Goal: Task Accomplishment & Management: Manage account settings

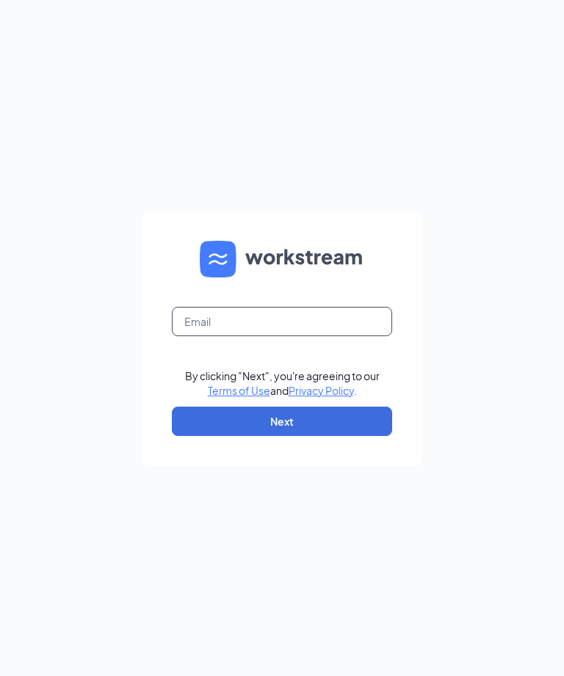
click at [224, 336] on input "text" at bounding box center [282, 321] width 220 height 29
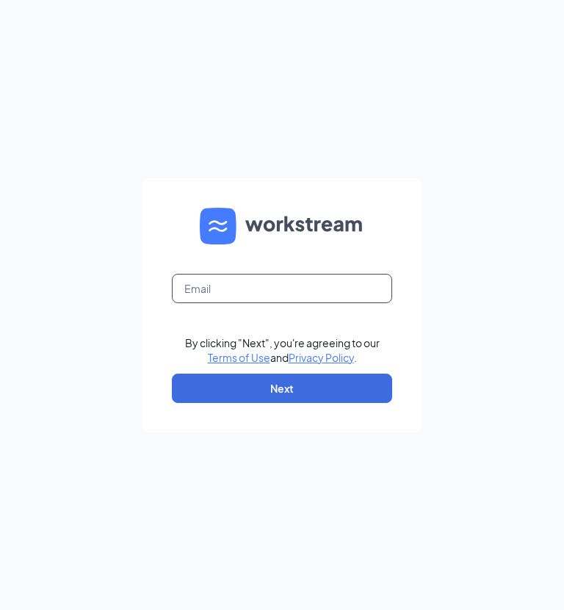
type input "fdelawalla@louisianabistreaux.com"
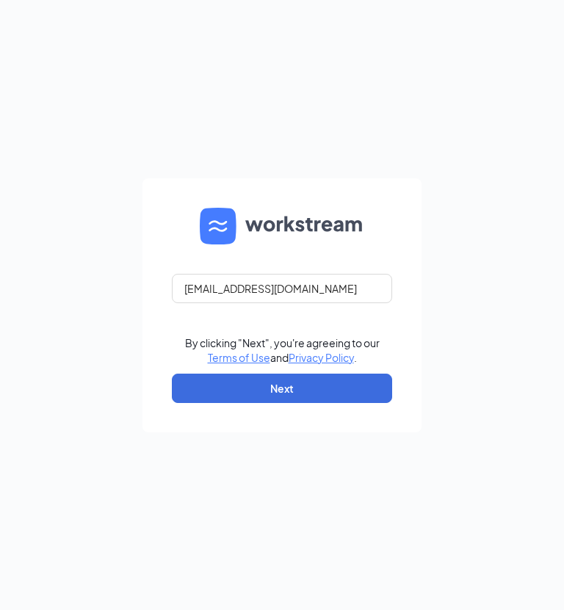
click at [290, 403] on button "Next" at bounding box center [282, 388] width 220 height 29
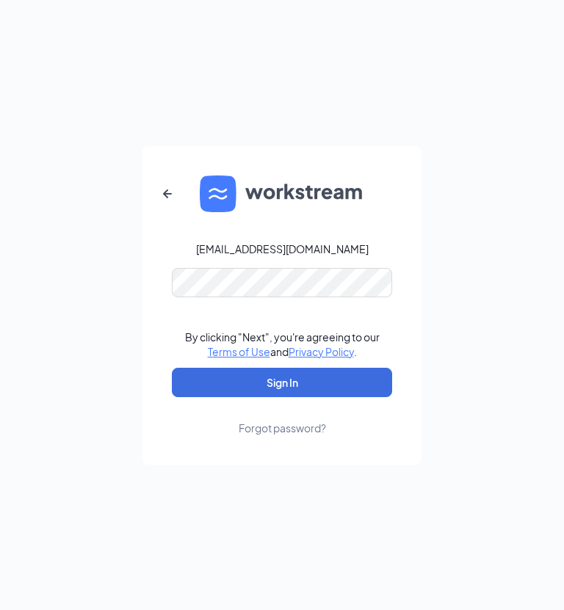
click at [282, 397] on button "Sign In" at bounding box center [282, 382] width 220 height 29
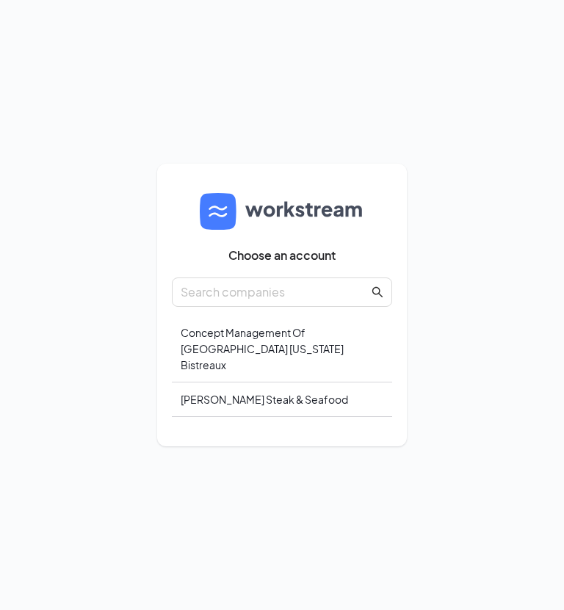
click at [266, 383] on div "Concept Management Of [GEOGRAPHIC_DATA] [US_STATE] Bistreaux" at bounding box center [282, 349] width 220 height 67
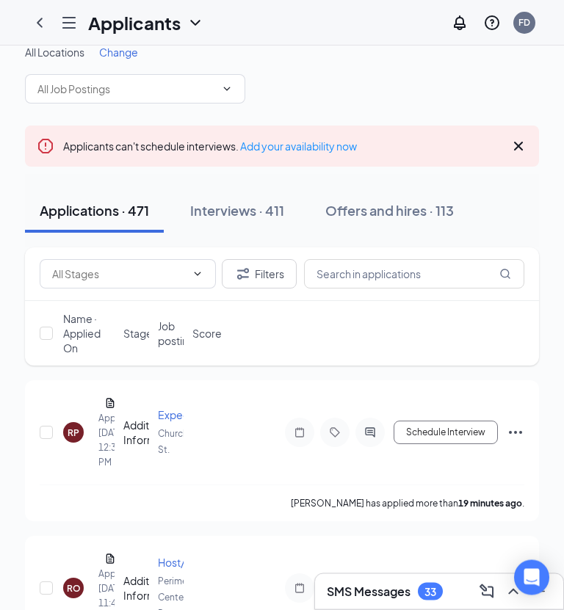
scroll to position [20, 0]
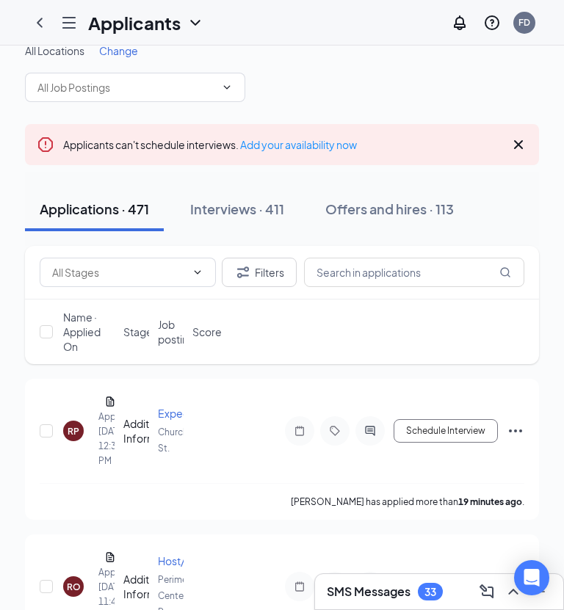
click at [522, 136] on icon "Cross" at bounding box center [519, 145] width 18 height 18
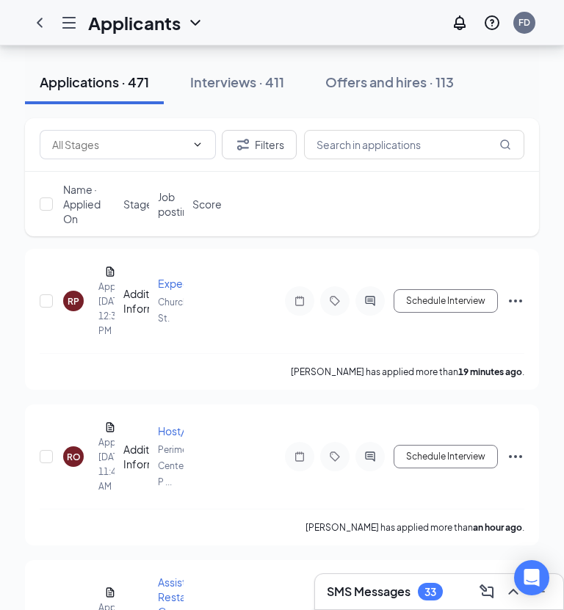
scroll to position [120, 0]
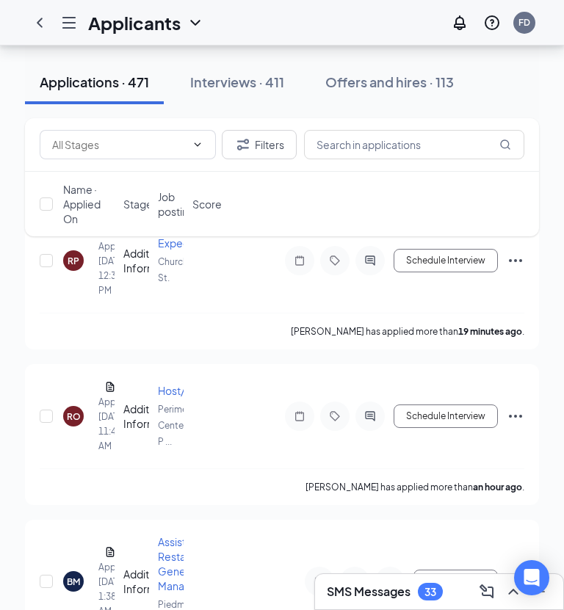
click at [205, 579] on div "BM [PERSON_NAME] Applied [DATE] 1:38 AM Additional Information Assistant Restau…" at bounding box center [282, 589] width 485 height 109
click at [158, 585] on span "Assistant Restaurant General Managers" at bounding box center [184, 563] width 53 height 57
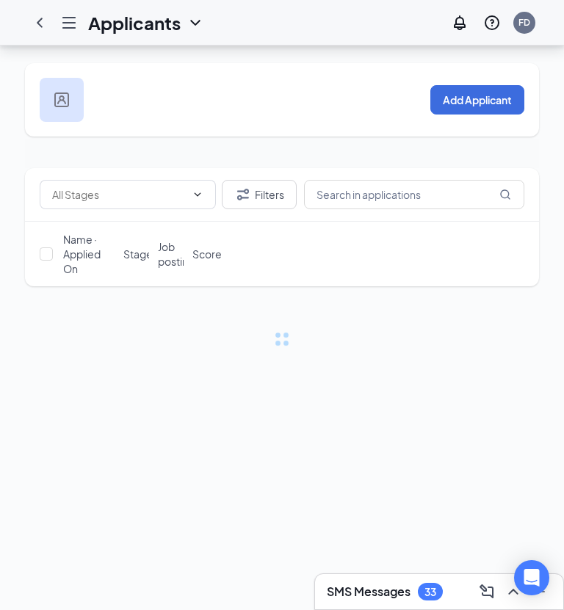
scroll to position [47, 0]
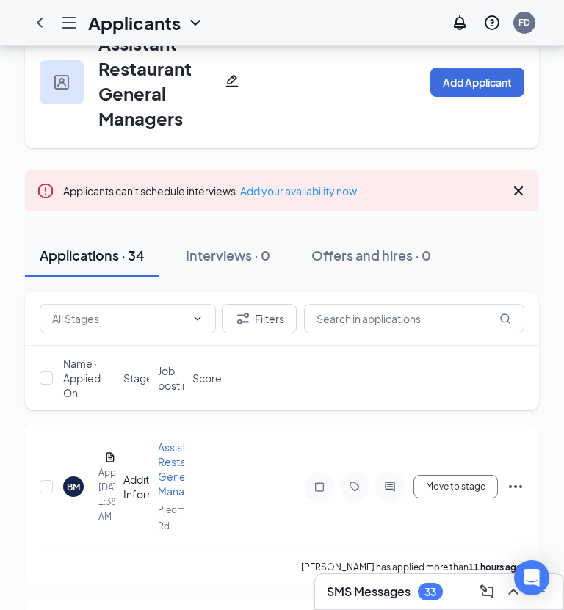
click at [246, 543] on div "BM [PERSON_NAME] Applied [DATE] 1:38 AM Additional Information Assistant Restau…" at bounding box center [282, 494] width 485 height 109
click at [300, 566] on div "[PERSON_NAME] has applied more than 11 hours ago ." at bounding box center [282, 566] width 485 height 37
click at [427, 569] on p "[PERSON_NAME] has applied more than 11 hours ago ." at bounding box center [412, 567] width 223 height 12
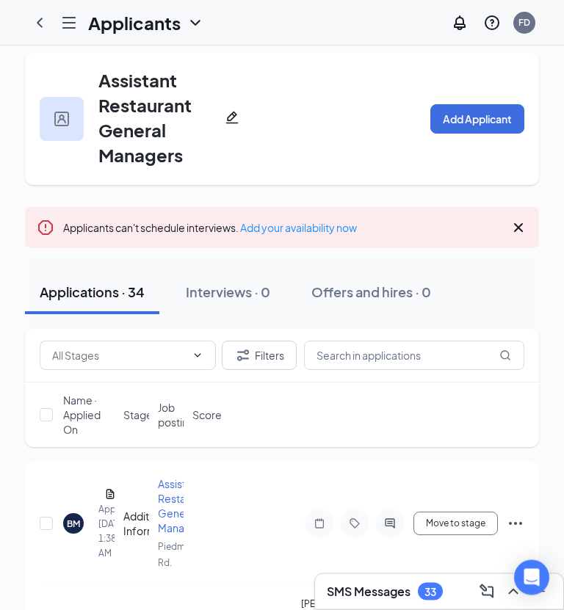
scroll to position [0, 0]
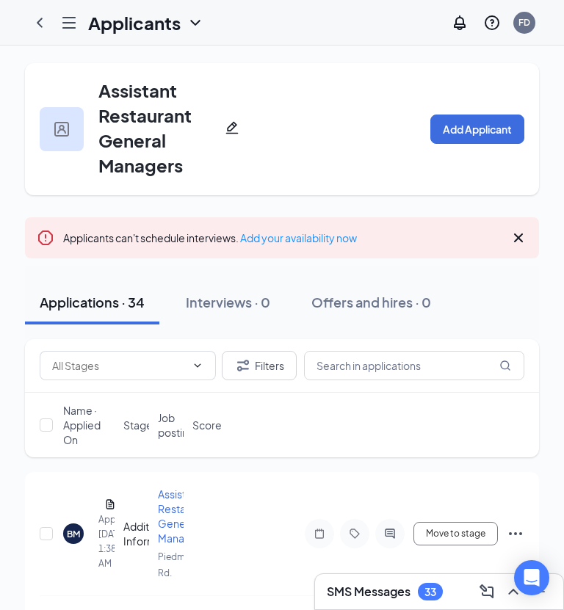
click at [44, 26] on icon "ChevronLeft" at bounding box center [40, 23] width 18 height 18
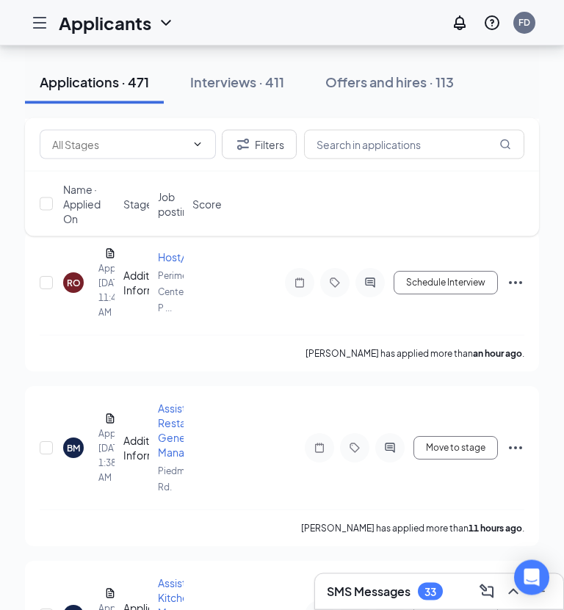
scroll to position [324, 0]
click at [77, 442] on div "BM" at bounding box center [73, 448] width 13 height 12
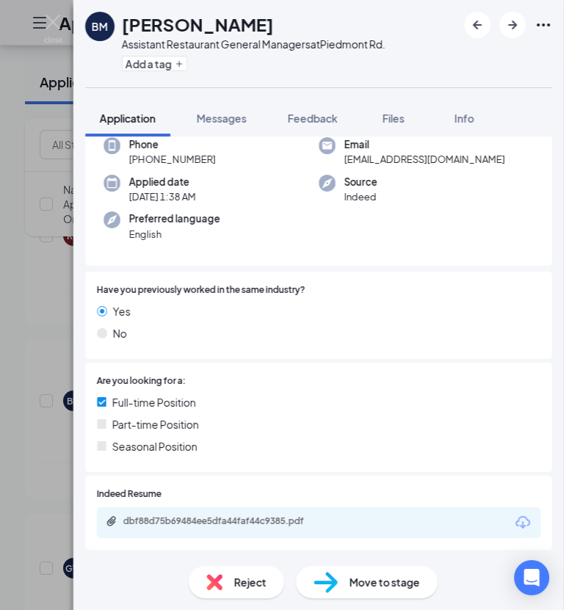
scroll to position [129, 0]
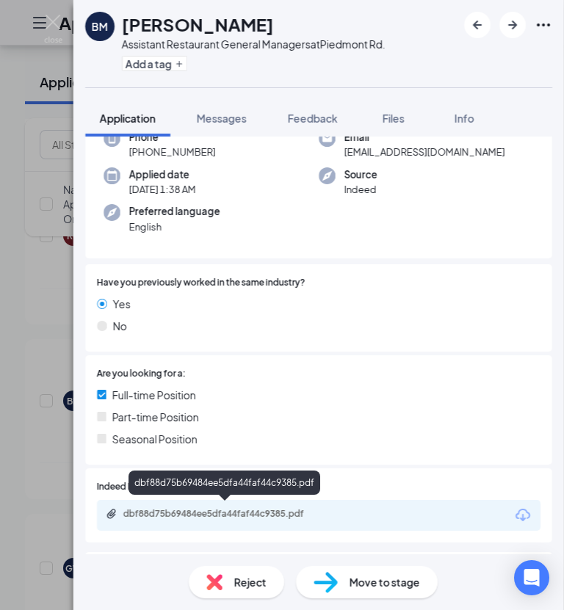
click at [260, 512] on div "dbf88d75b69484ee5dfa44faf44c9385.pdf" at bounding box center [226, 514] width 206 height 12
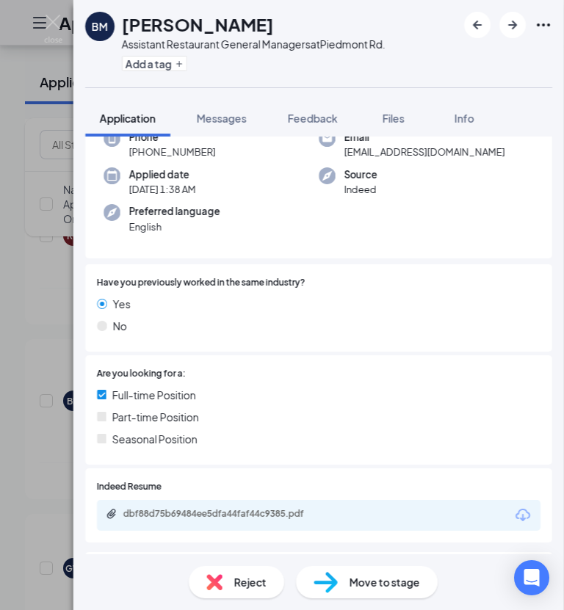
scroll to position [223, 0]
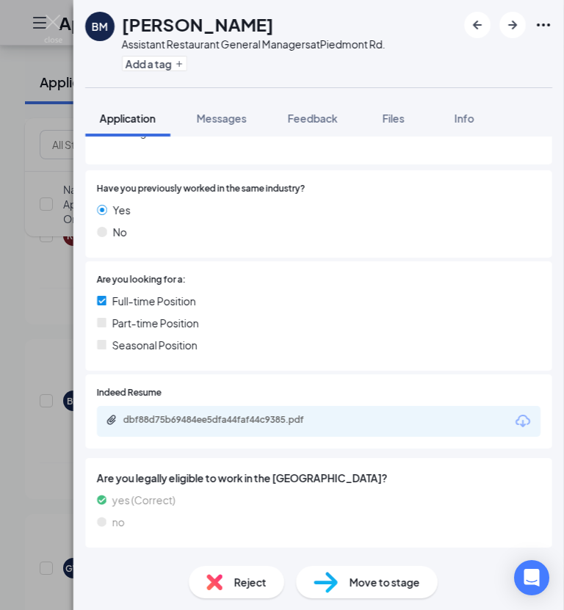
click at [249, 598] on div "Reject" at bounding box center [236, 582] width 95 height 32
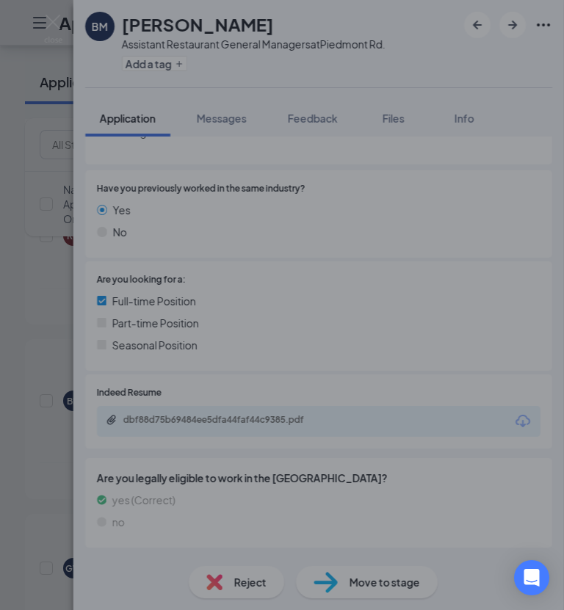
scroll to position [47, 0]
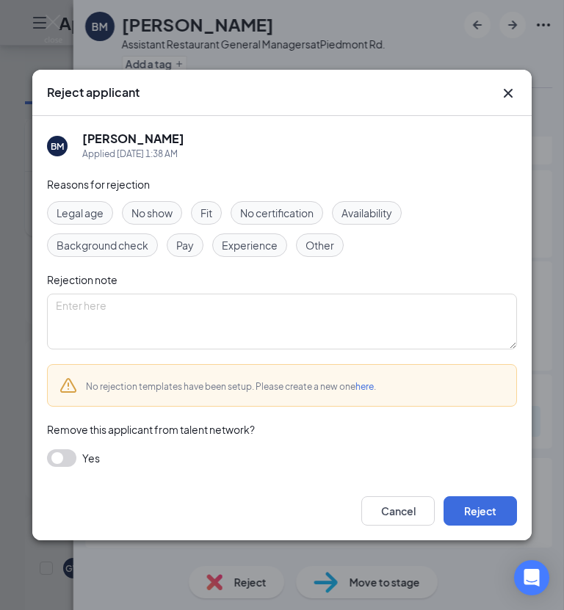
click at [479, 526] on button "Reject" at bounding box center [479, 510] width 73 height 29
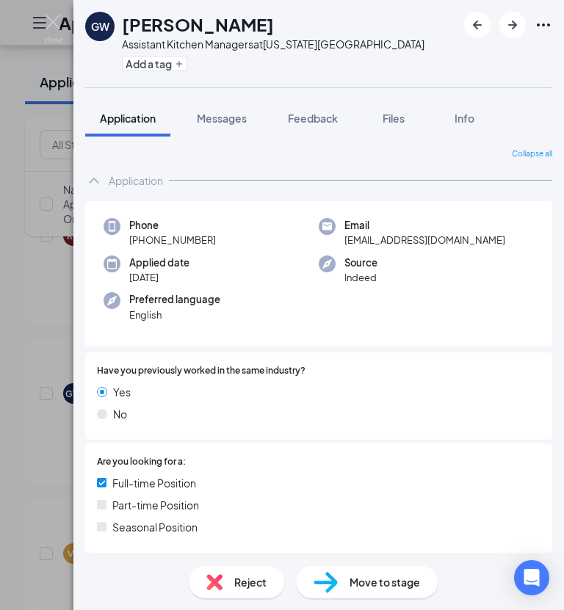
scroll to position [15, 0]
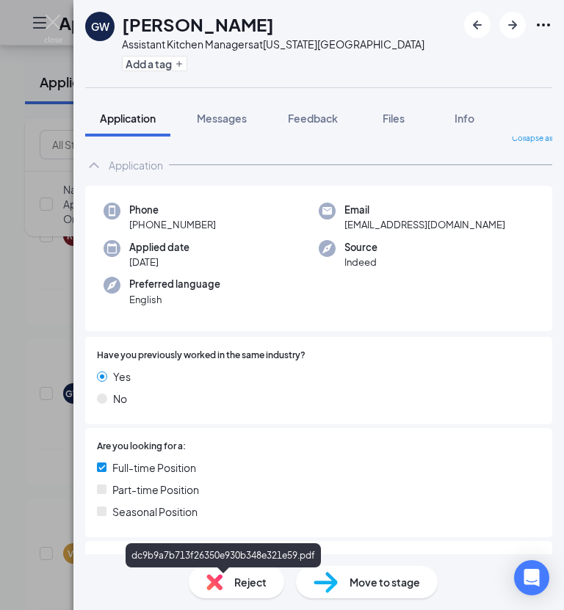
click at [258, 584] on div "dc9b9a7b713f26350e930b348e321e59.pdf" at bounding box center [226, 587] width 206 height 12
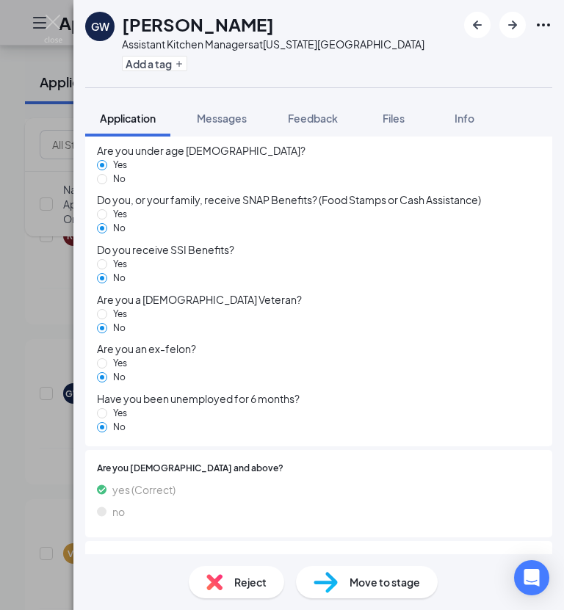
scroll to position [47, 0]
click at [249, 590] on span "Reject" at bounding box center [250, 582] width 32 height 16
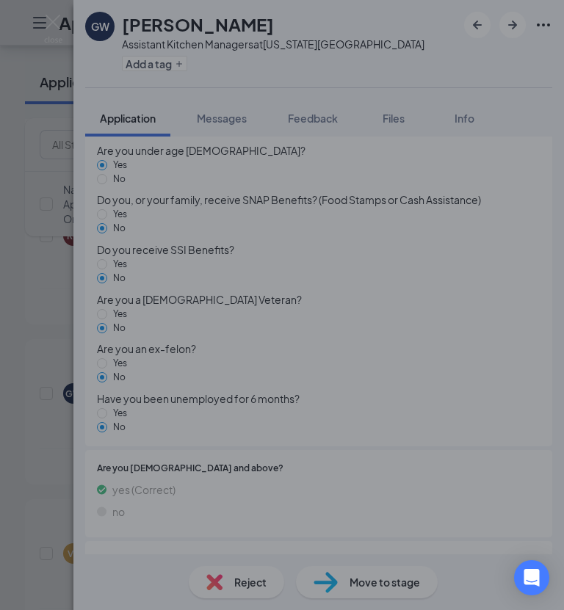
scroll to position [1274, 0]
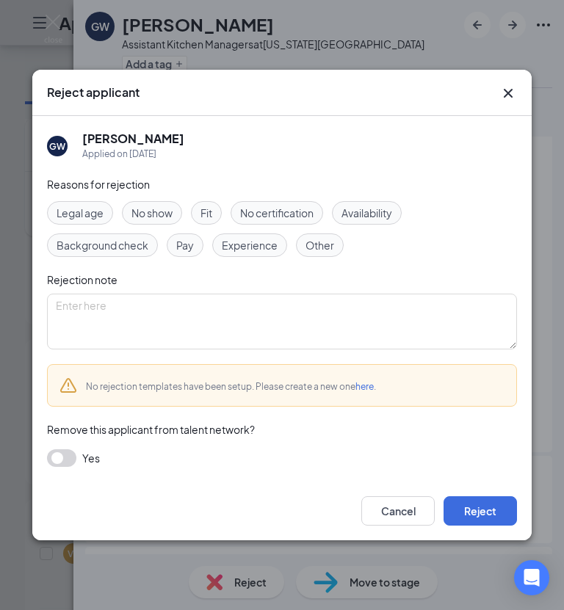
click at [481, 526] on button "Reject" at bounding box center [479, 510] width 73 height 29
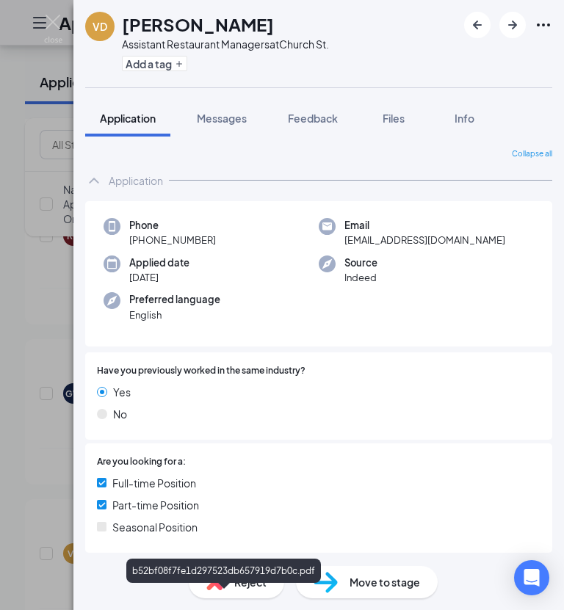
click at [280, 599] on div "b52bf08f7fe1d297523db657919d7b0c.pdf" at bounding box center [226, 602] width 206 height 12
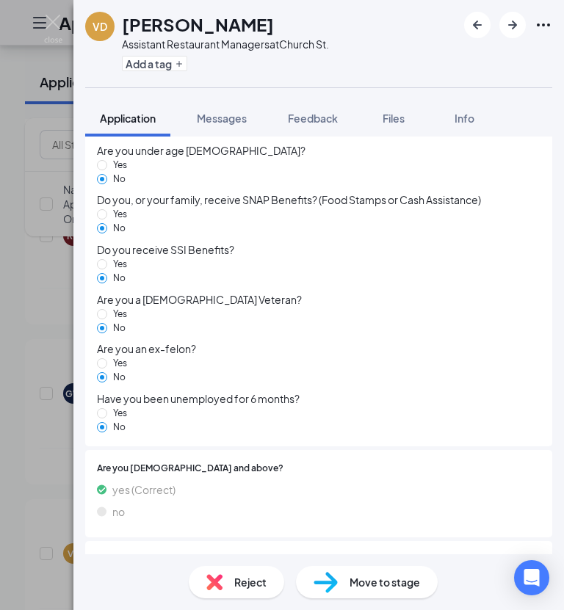
scroll to position [47, 0]
click at [247, 590] on span "Reject" at bounding box center [250, 582] width 32 height 16
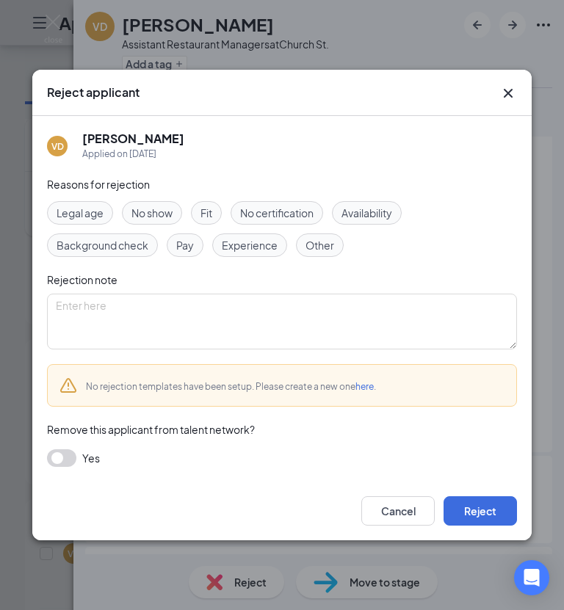
click at [484, 526] on button "Reject" at bounding box center [479, 510] width 73 height 29
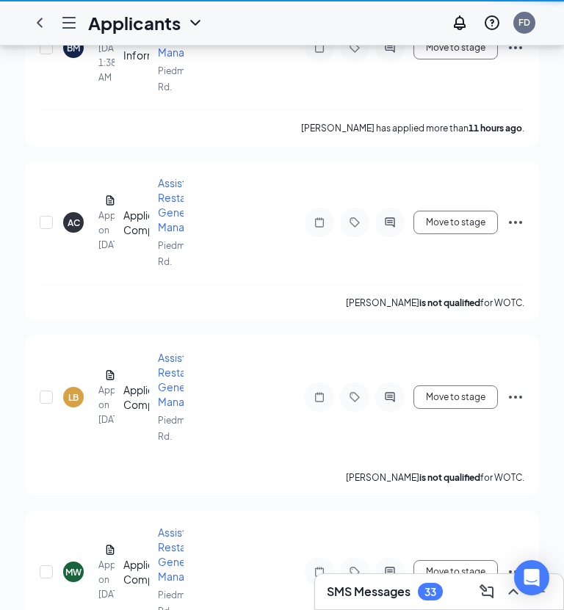
scroll to position [37, 0]
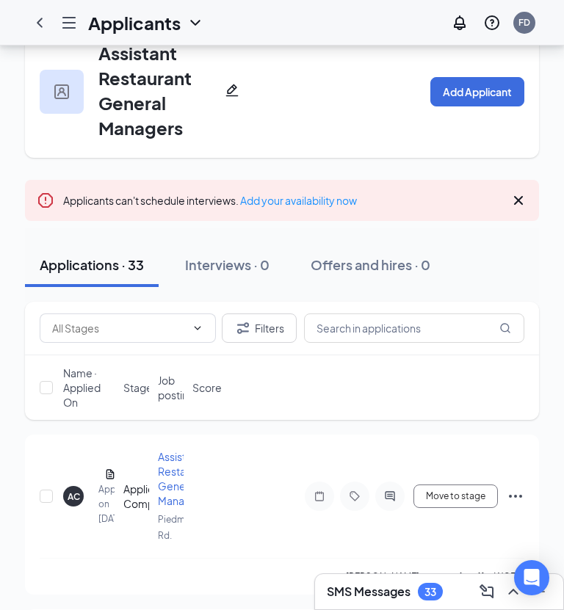
click at [71, 494] on div "AC" at bounding box center [74, 496] width 12 height 12
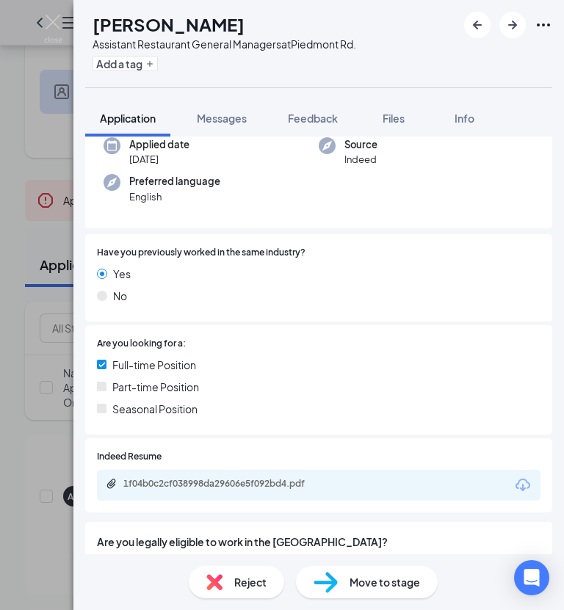
scroll to position [167, 0]
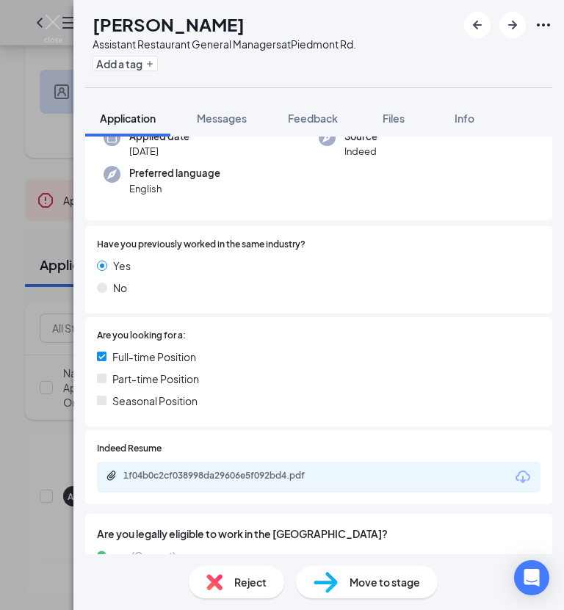
click at [256, 471] on div "1f04b0c2cf038998da29606e5f092bd4.pdf" at bounding box center [226, 476] width 206 height 12
